Goal: Task Accomplishment & Management: Manage account settings

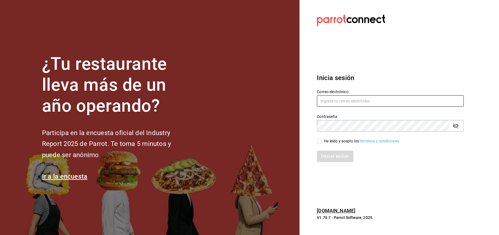
click at [327, 102] on input "text" at bounding box center [390, 100] width 147 height 11
type input "[EMAIL_ADDRESS][DOMAIN_NAME]"
click at [319, 142] on input "He leído y acepto los Términos y condiciones." at bounding box center [319, 141] width 5 height 5
checkbox input "true"
click at [341, 160] on button "Iniciar sesión" at bounding box center [335, 156] width 37 height 11
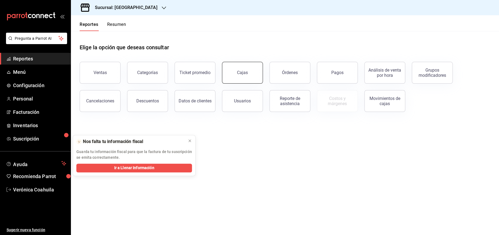
click at [238, 72] on div "Cajas" at bounding box center [242, 73] width 11 height 7
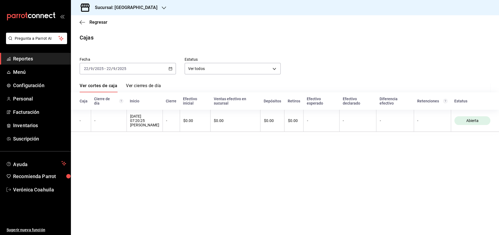
click at [172, 67] on icon "button" at bounding box center [171, 69] width 4 height 4
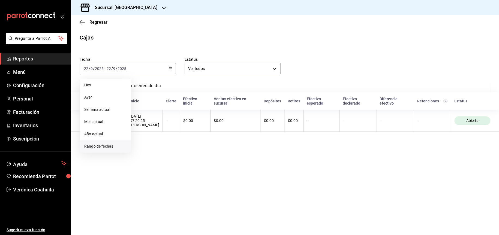
click at [101, 147] on span "Rango de fechas" at bounding box center [105, 147] width 42 height 6
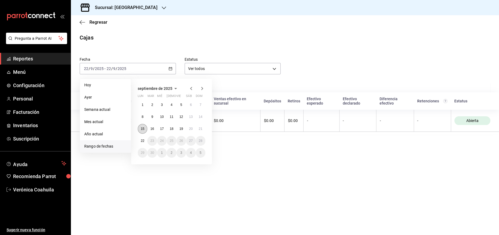
click at [143, 128] on abbr "15" at bounding box center [143, 129] width 4 height 4
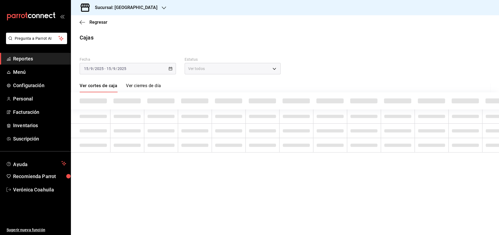
click at [143, 128] on td at bounding box center [127, 131] width 34 height 14
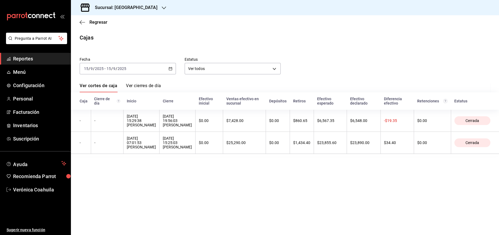
click at [131, 5] on h3 "Sucursal: Hotel Catedral" at bounding box center [124, 7] width 67 height 7
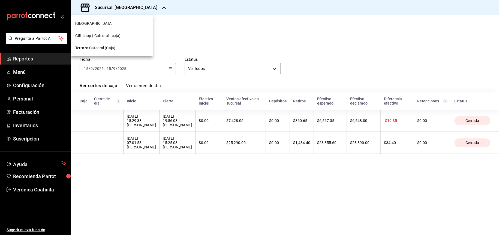
click at [103, 46] on span "Terraza Catedral (Caja)" at bounding box center [95, 48] width 40 height 6
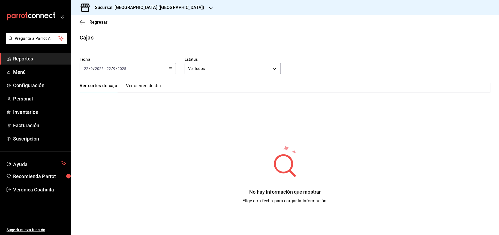
click at [170, 70] on icon "button" at bounding box center [171, 69] width 4 height 4
click at [95, 144] on span "Rango de fechas" at bounding box center [105, 147] width 42 height 6
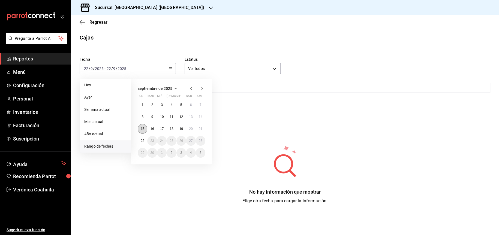
click at [146, 128] on button "15" at bounding box center [143, 129] width 10 height 10
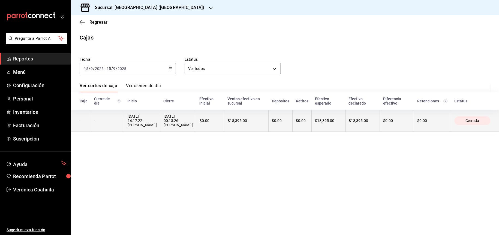
click at [143, 125] on div "15/09/2025 14:17:22 Perla Mondragón Barrueta" at bounding box center [141, 120] width 29 height 13
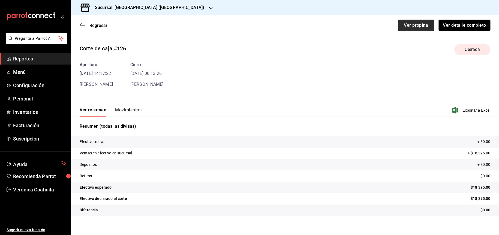
click at [423, 26] on button "Ver propina" at bounding box center [416, 25] width 36 height 11
